Goal: Task Accomplishment & Management: Use online tool/utility

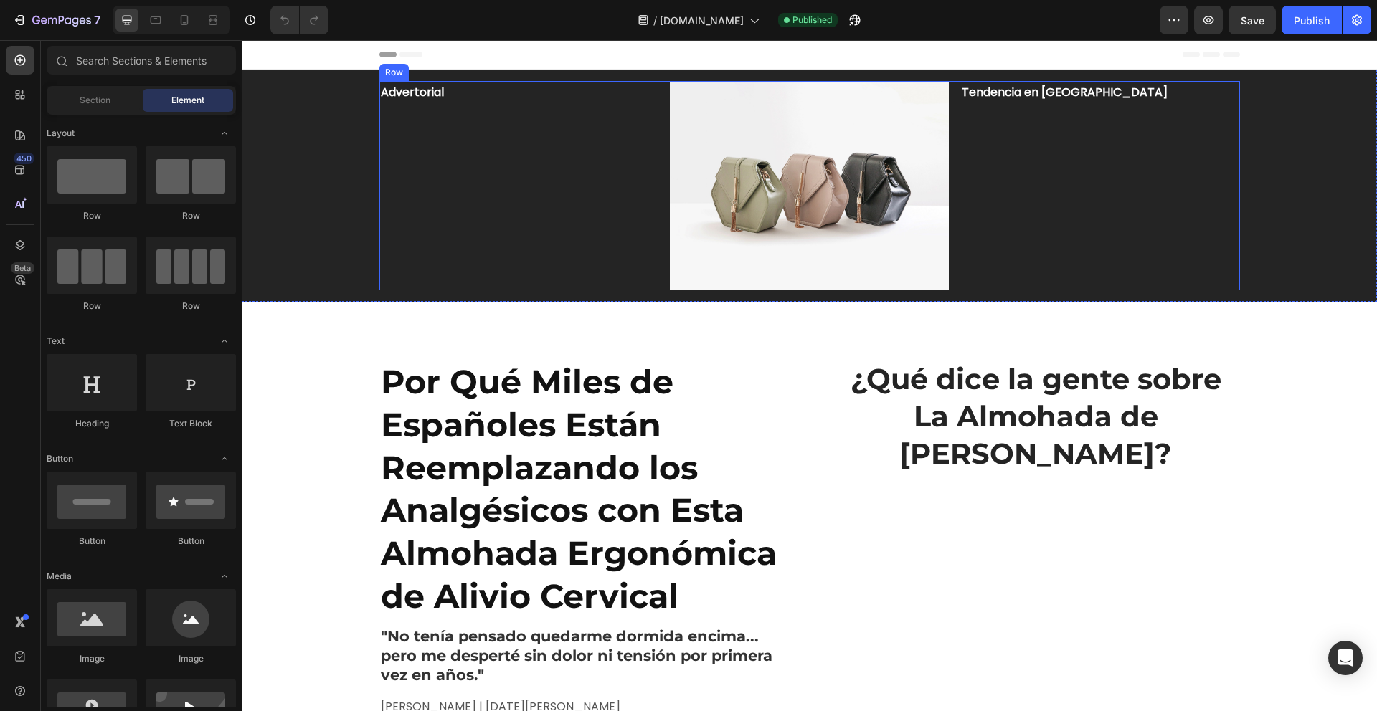
click at [557, 207] on div "Advertorial Text Block" at bounding box center [518, 185] width 279 height 209
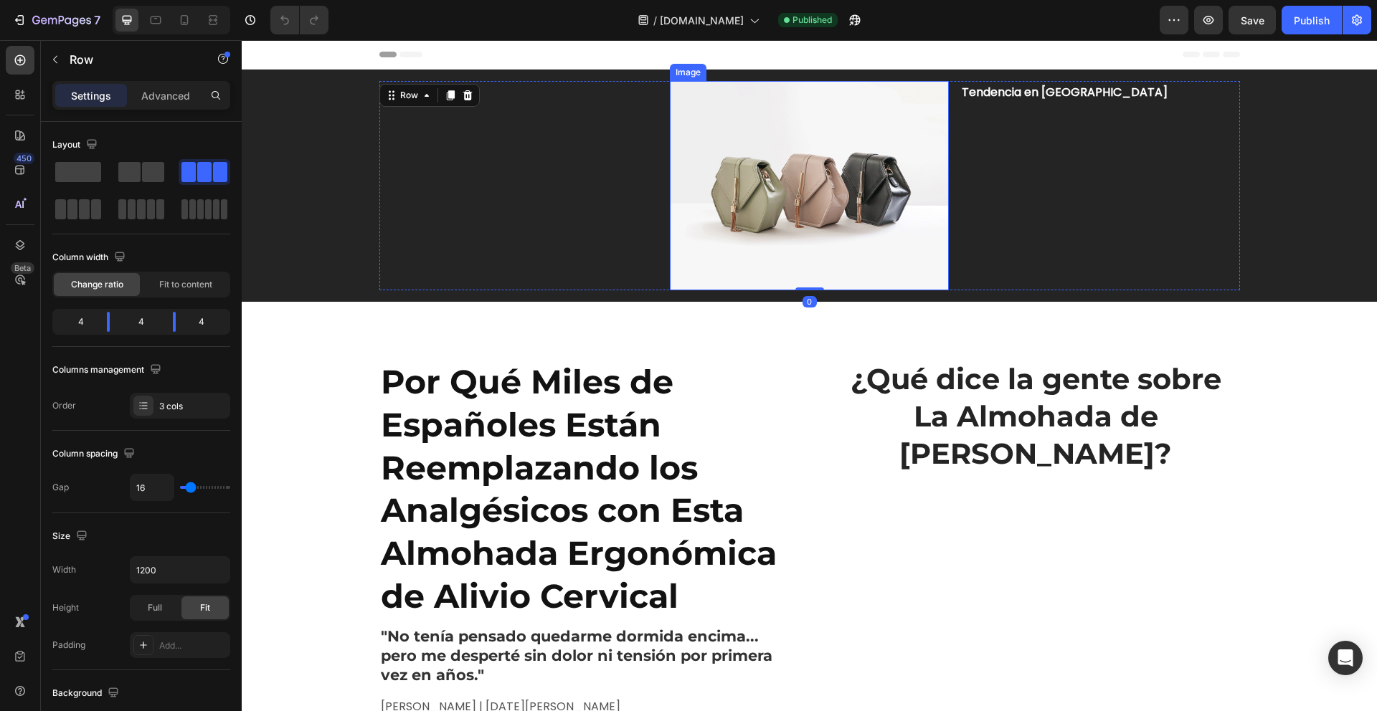
click at [725, 207] on img at bounding box center [809, 185] width 279 height 209
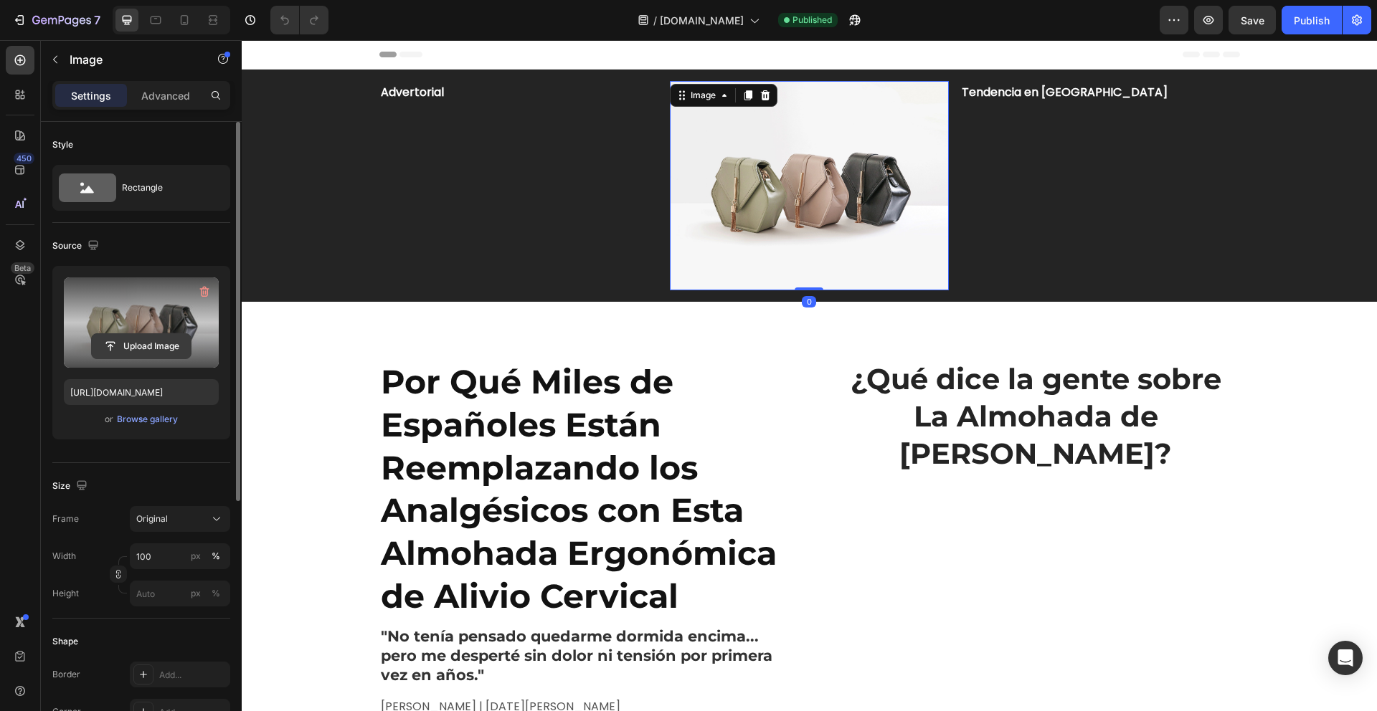
click at [153, 345] on input "file" at bounding box center [141, 346] width 99 height 24
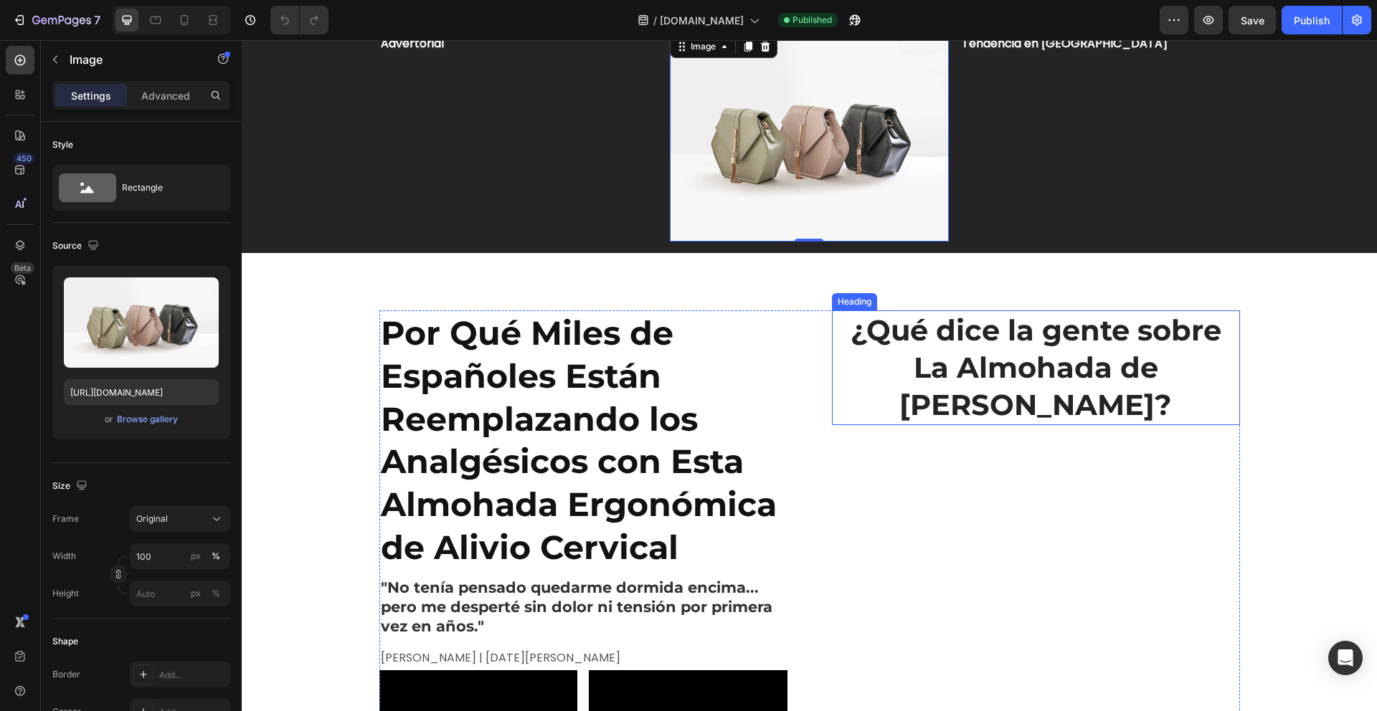
scroll to position [50, 0]
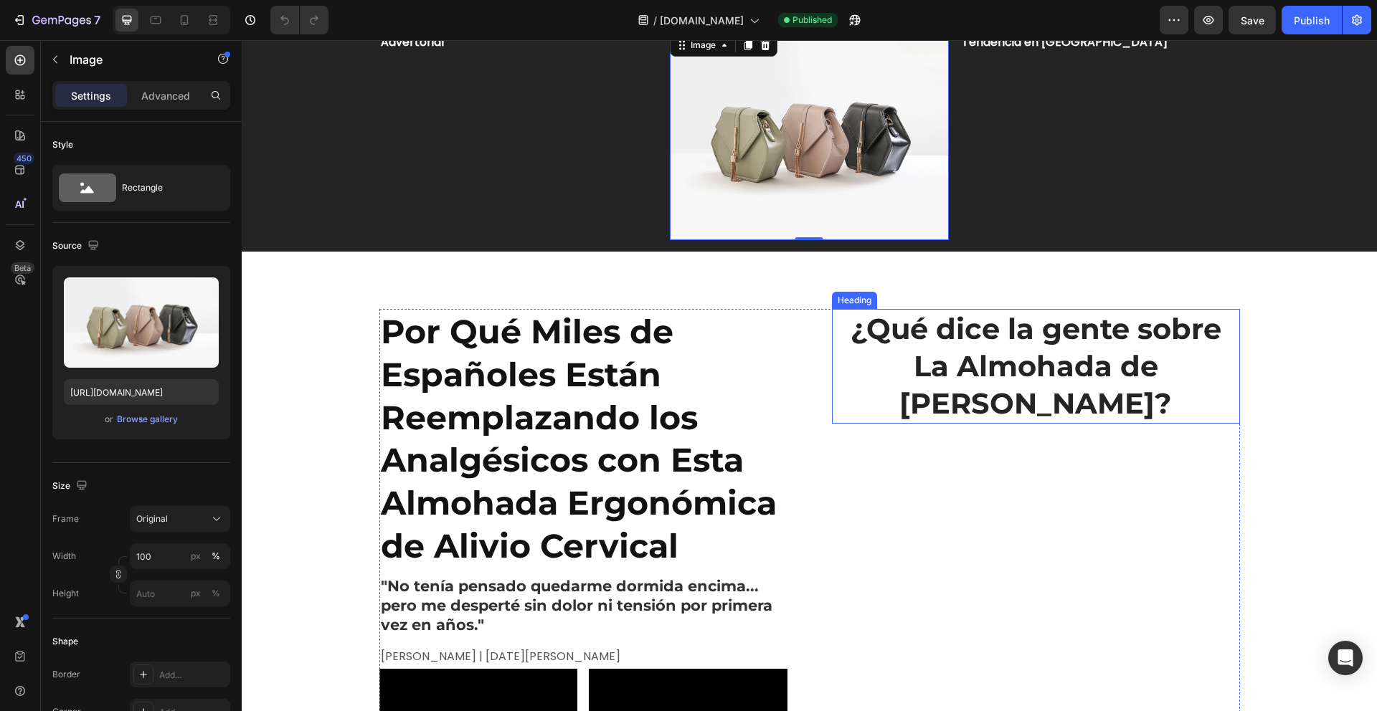
click at [956, 368] on h2 "¿Qué dice la gente sobre La Almohada de [PERSON_NAME]?" at bounding box center [1036, 366] width 408 height 115
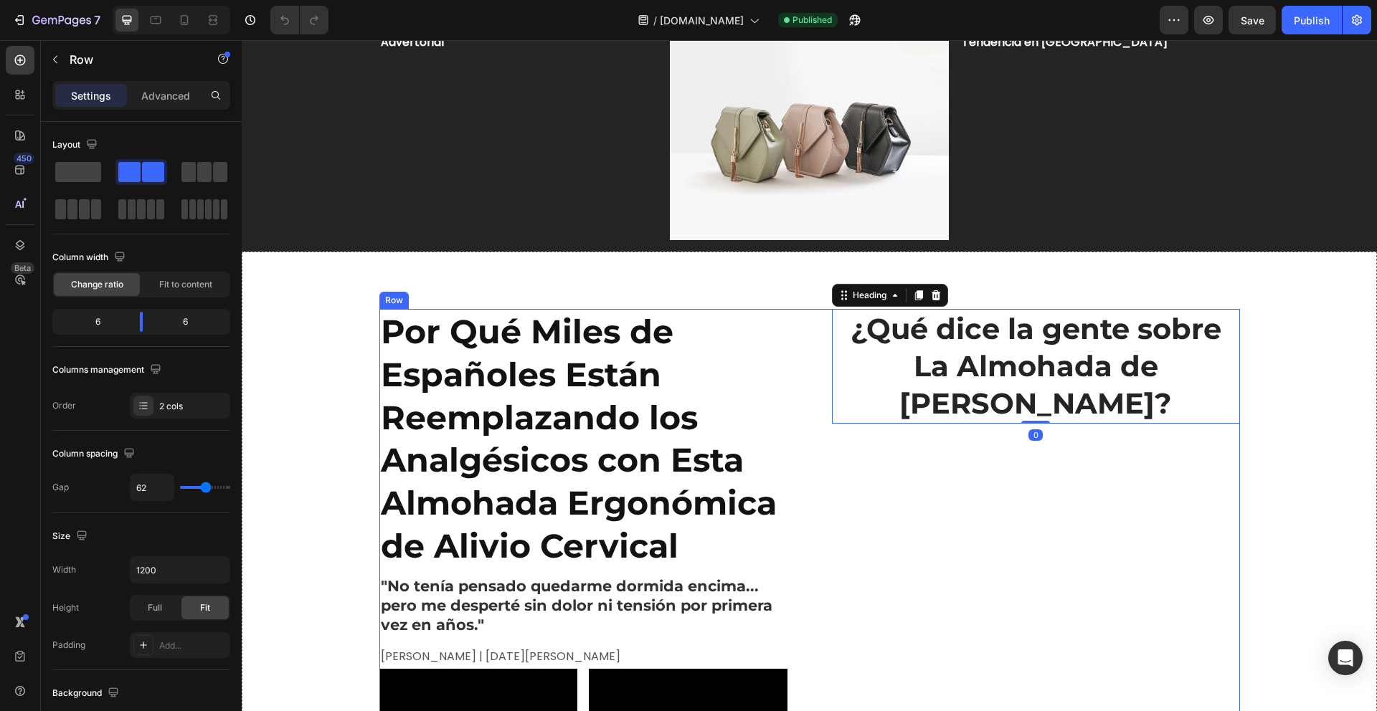
click at [929, 354] on h2 "¿Qué dice la gente sobre La Almohada de [PERSON_NAME]?" at bounding box center [1036, 366] width 408 height 115
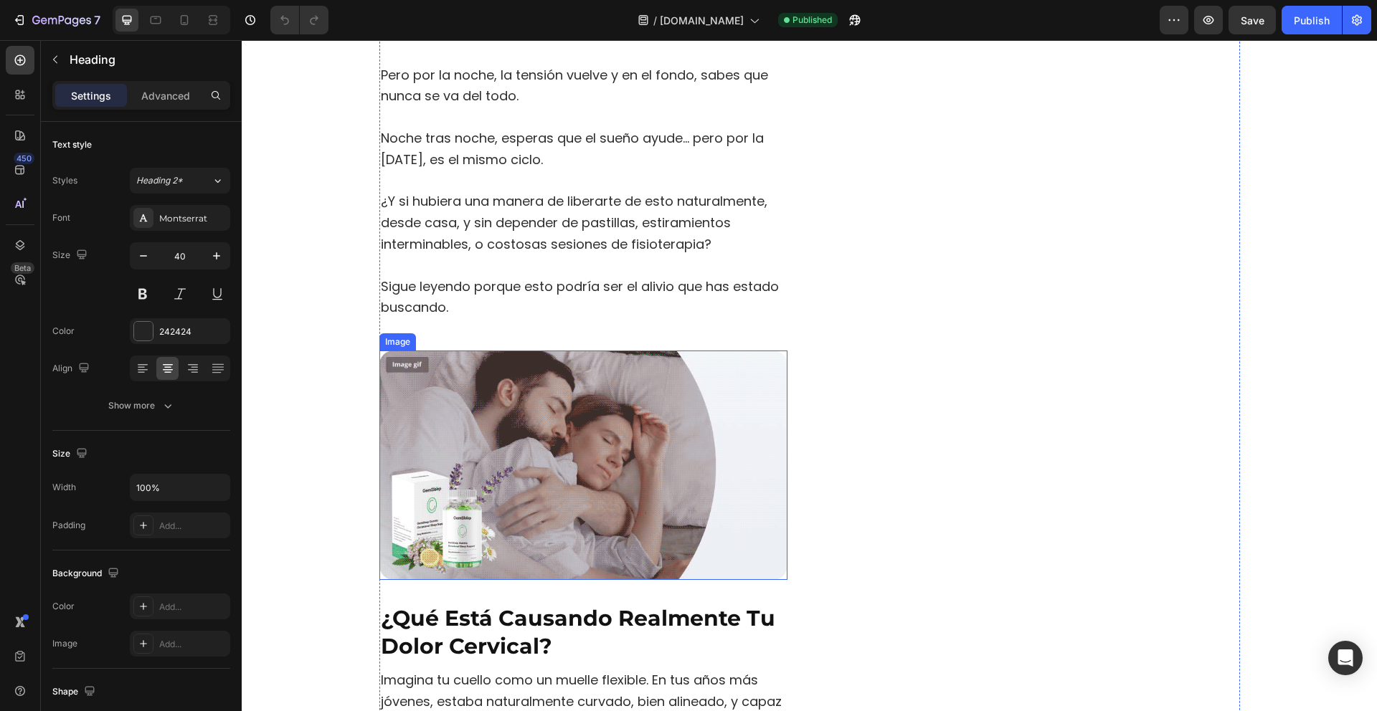
scroll to position [936, 0]
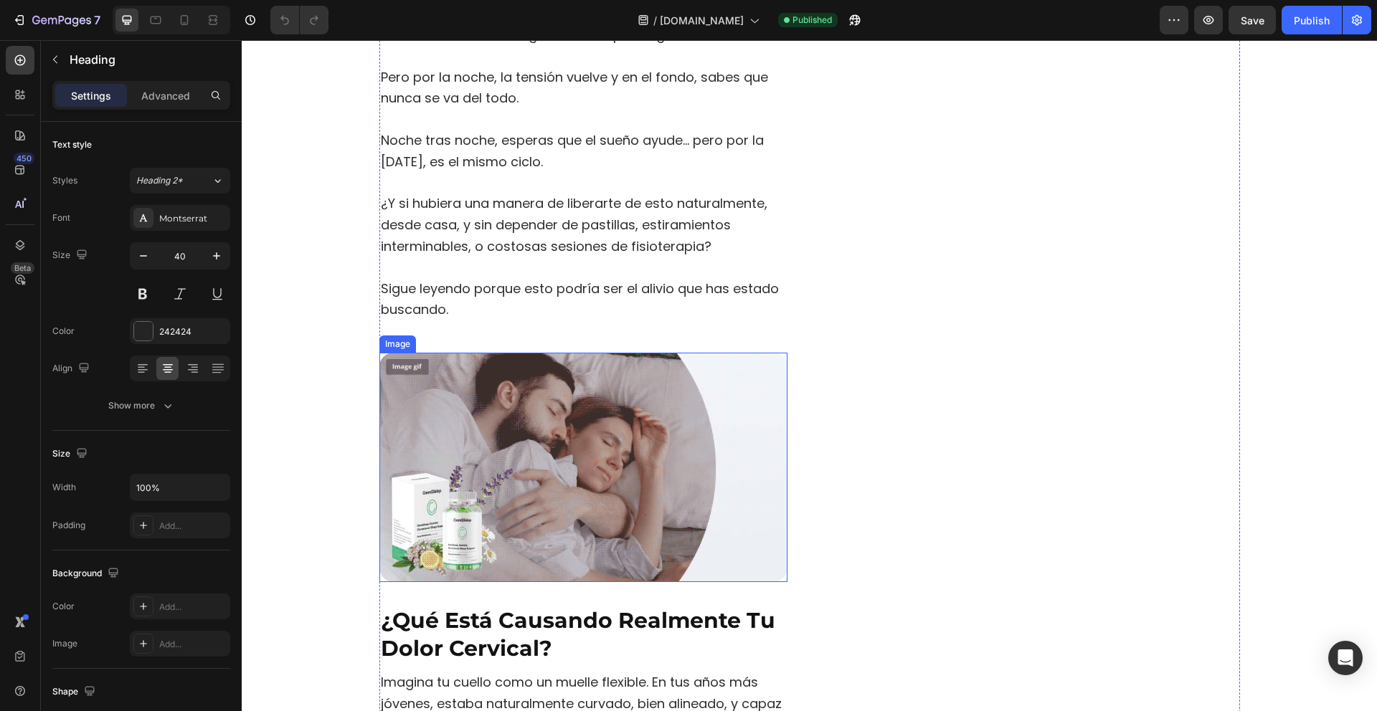
click at [604, 462] on img at bounding box center [583, 467] width 408 height 229
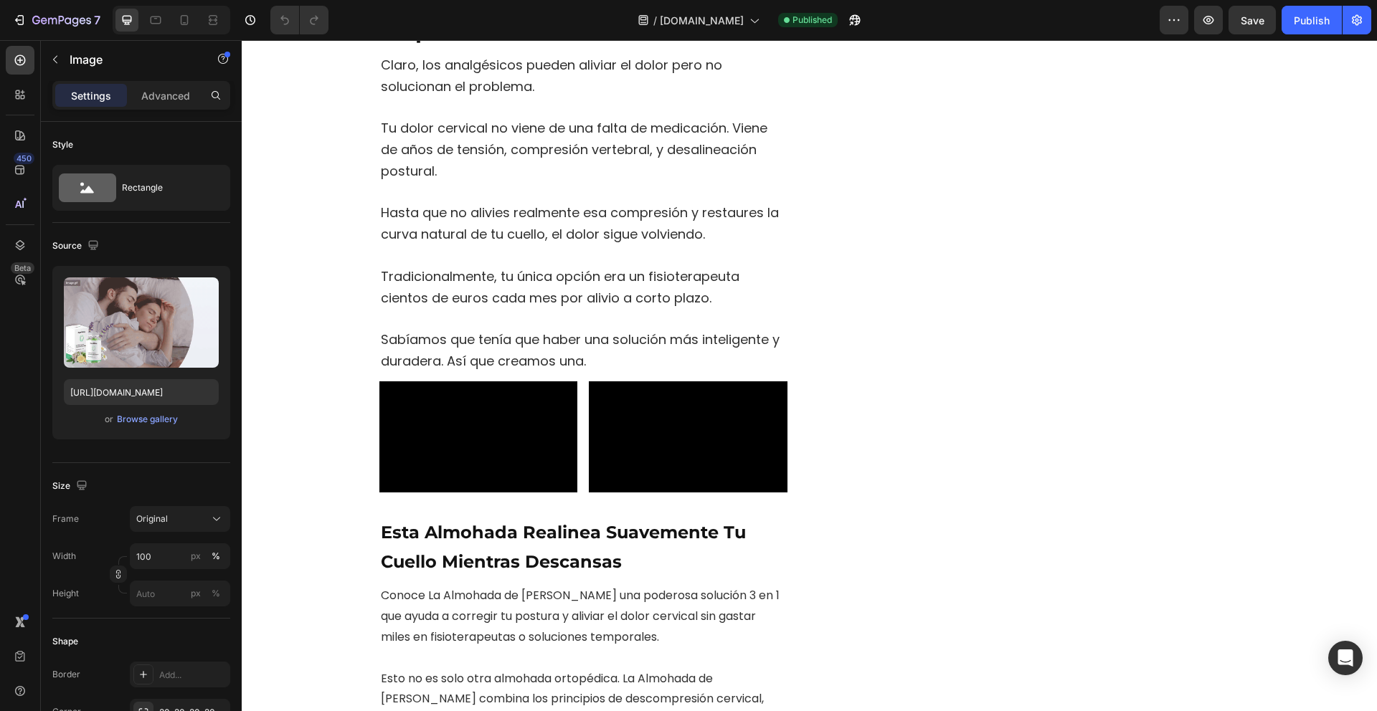
scroll to position [0, 0]
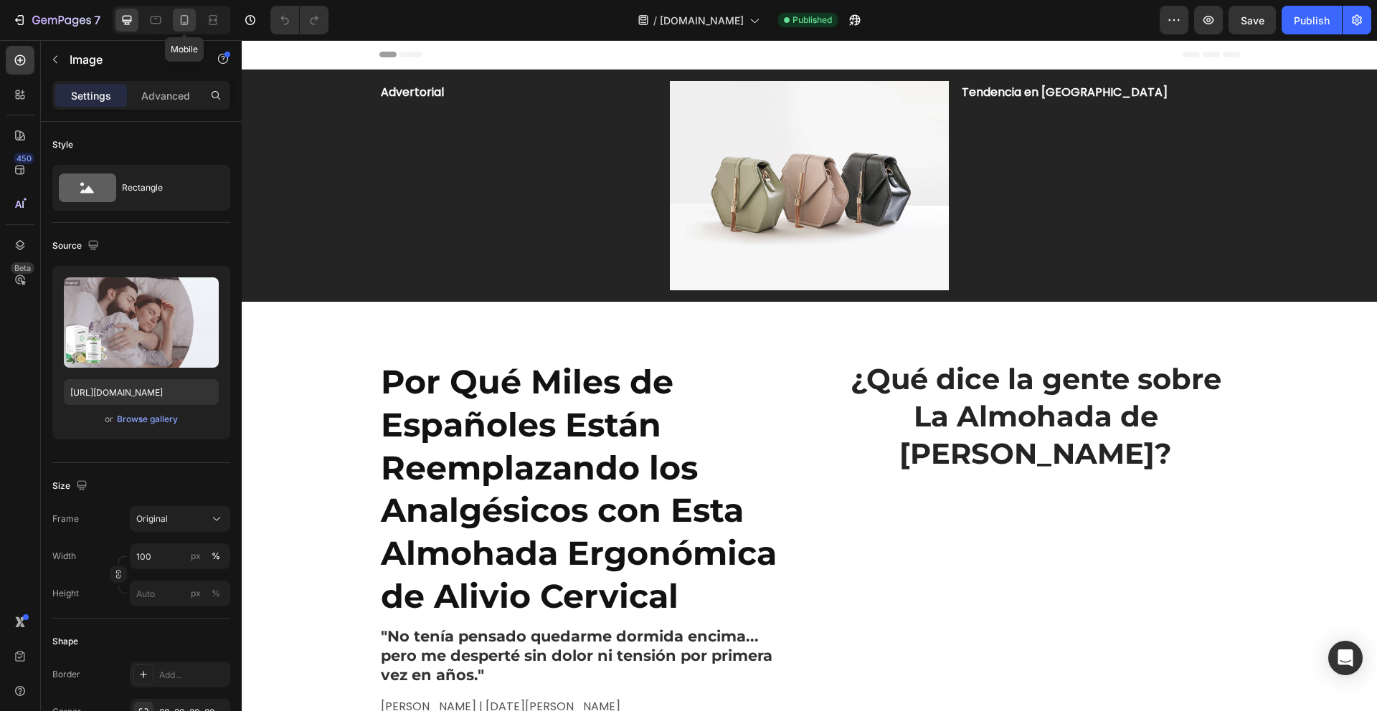
click at [188, 18] on icon at bounding box center [184, 20] width 14 height 14
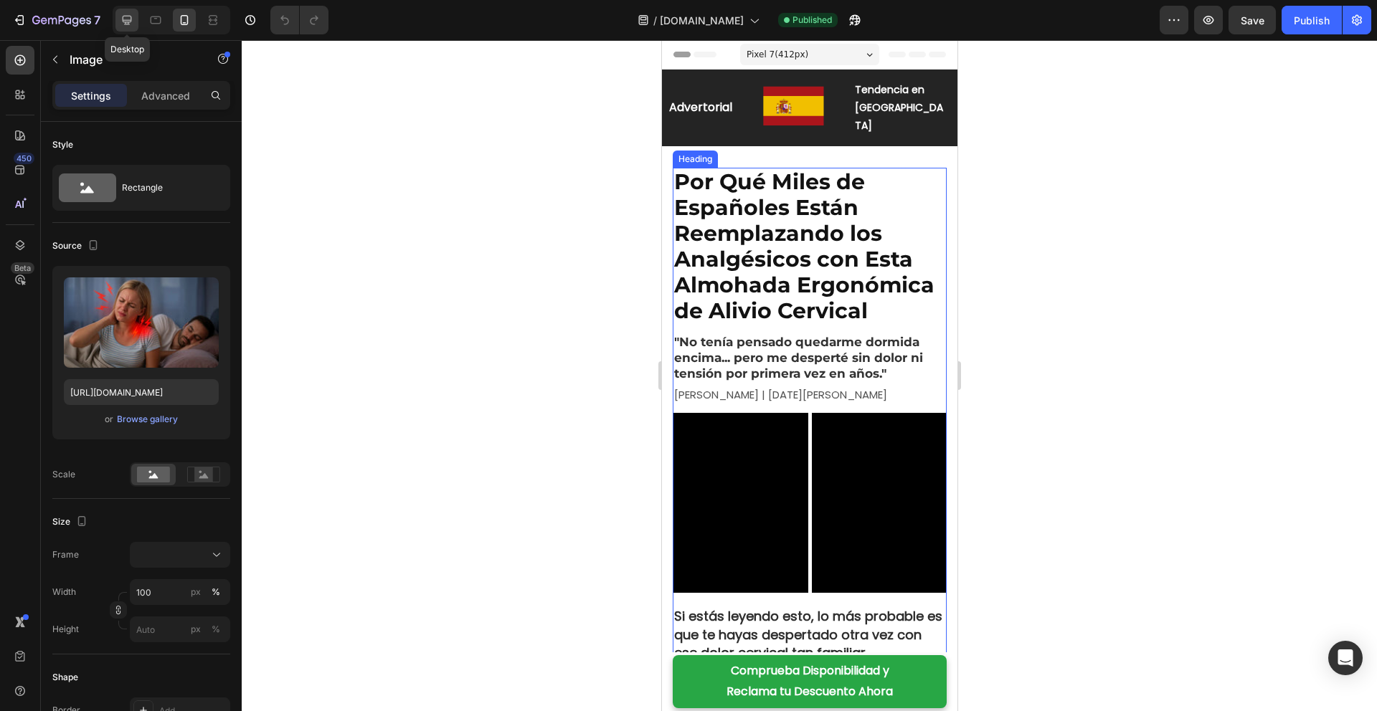
click at [127, 16] on icon at bounding box center [127, 20] width 9 height 9
type input "[URL][DOMAIN_NAME]"
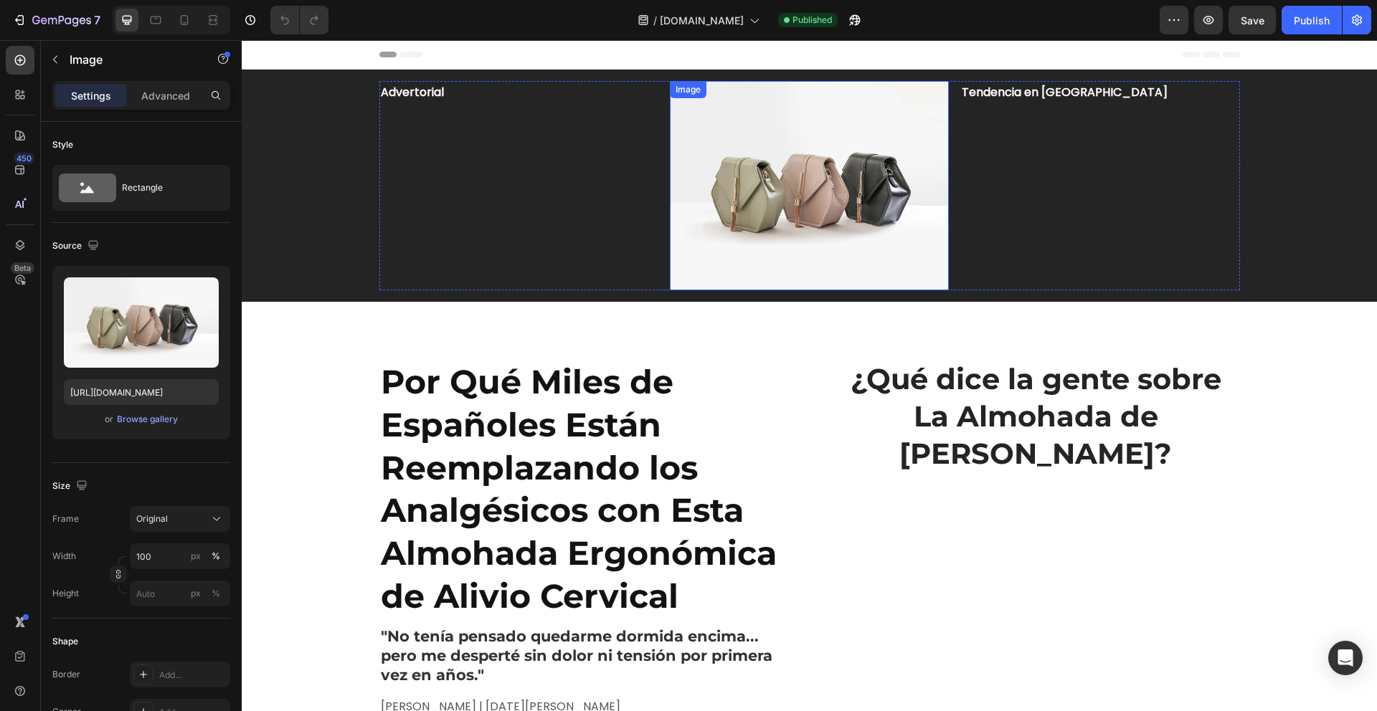
click at [731, 229] on img at bounding box center [809, 185] width 279 height 209
click at [177, 26] on icon at bounding box center [184, 20] width 14 height 14
type input "[URL][DOMAIN_NAME]"
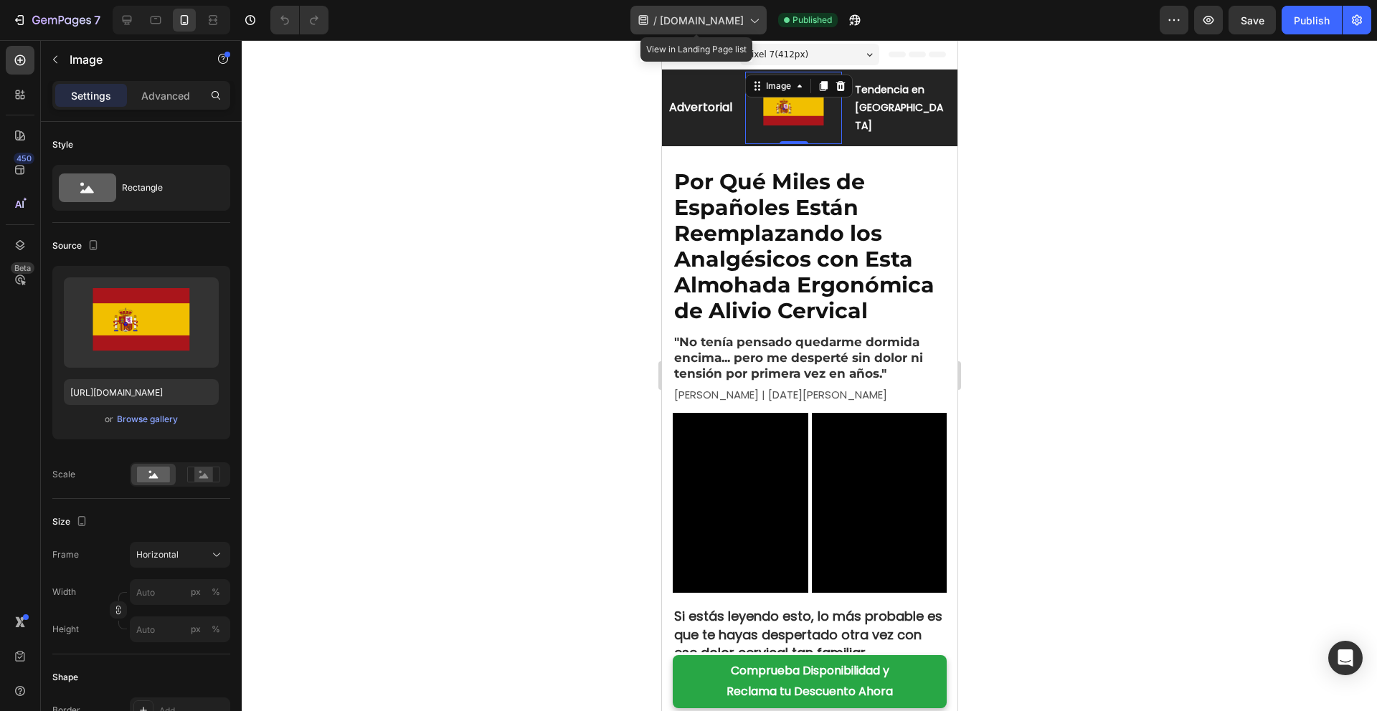
click at [718, 24] on span "[DOMAIN_NAME]" at bounding box center [702, 20] width 84 height 15
click at [1107, 170] on div at bounding box center [809, 375] width 1135 height 671
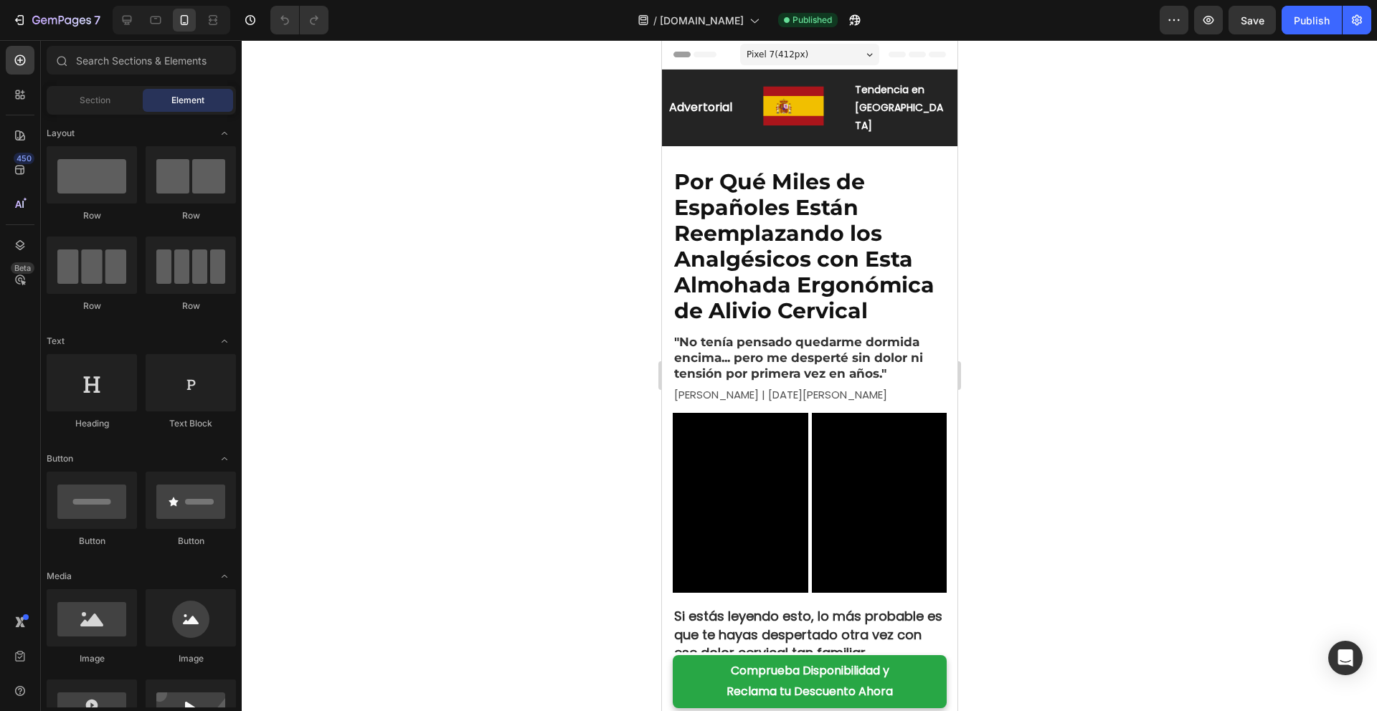
click at [790, 57] on span "Pixel 7 ( 412 px)" at bounding box center [777, 54] width 62 height 14
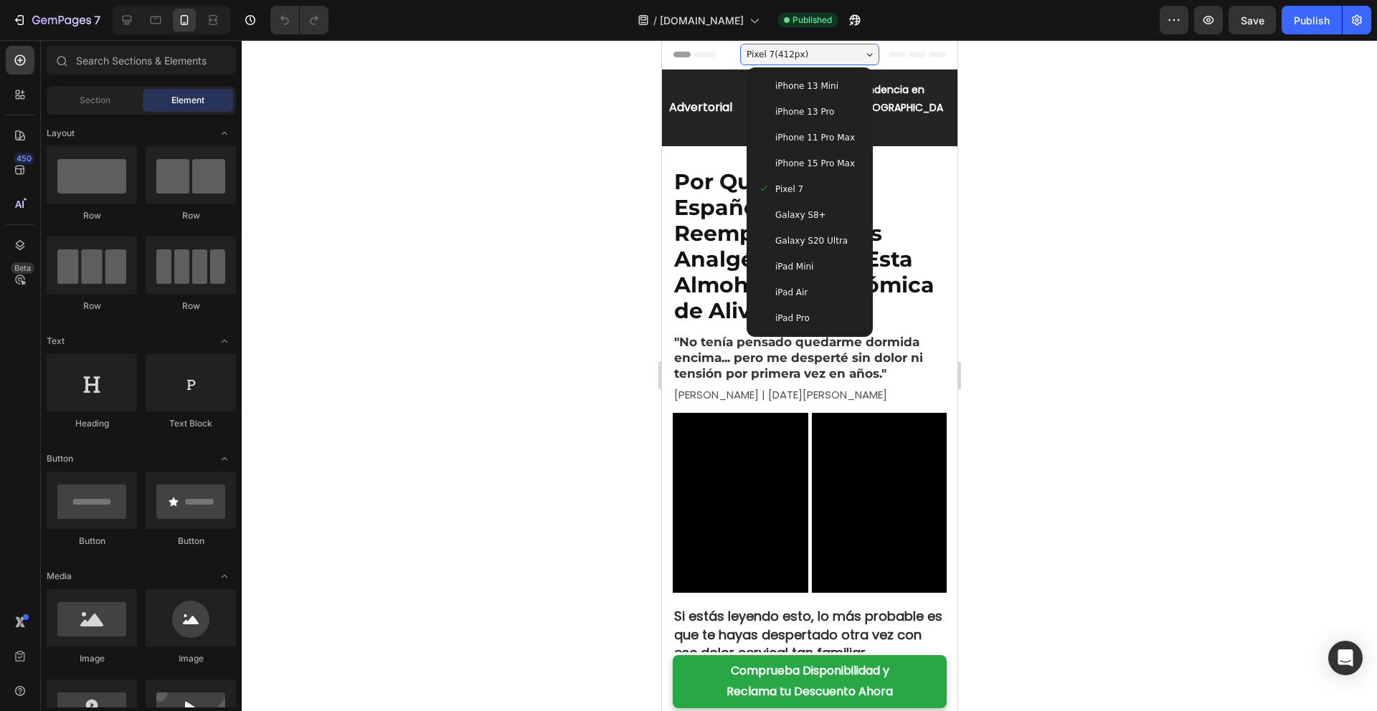
click at [1111, 199] on div at bounding box center [809, 375] width 1135 height 671
click at [1106, 190] on div at bounding box center [809, 375] width 1135 height 671
